Goal: Task Accomplishment & Management: Manage account settings

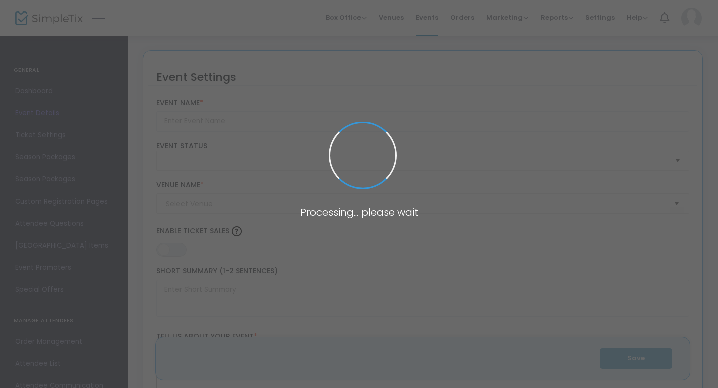
type input "Plant Night!"
type textarea "Stressed about finals?Come relax with us!"
type input "Buy Tickets"
type input "ETLC Solarium"
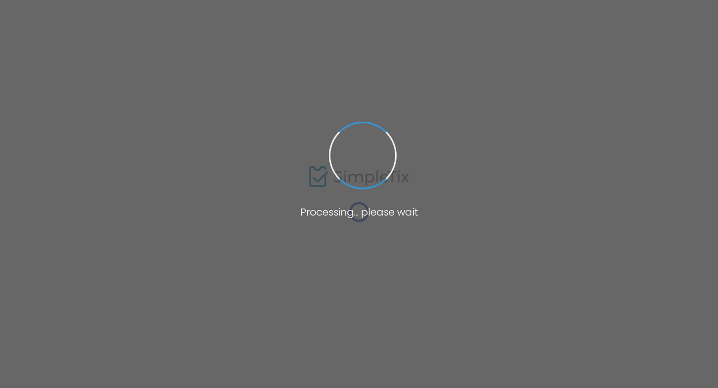
type input "Plant Night!"
type textarea "Stressed about finals?Come relax with us!"
type input "Buy Tickets"
type input "ETLC Solarium"
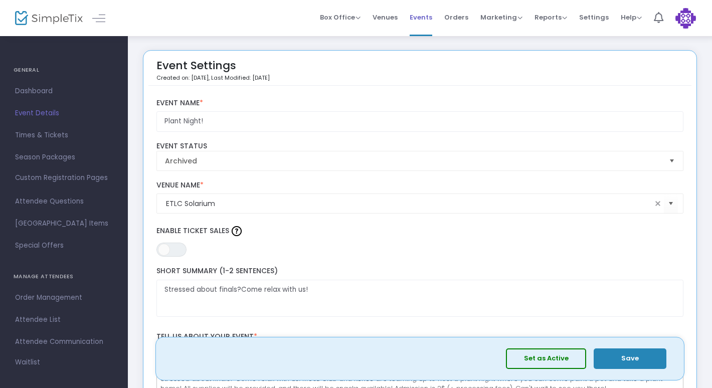
click at [424, 20] on span "Events" at bounding box center [420, 18] width 23 height 26
